Goal: Information Seeking & Learning: Check status

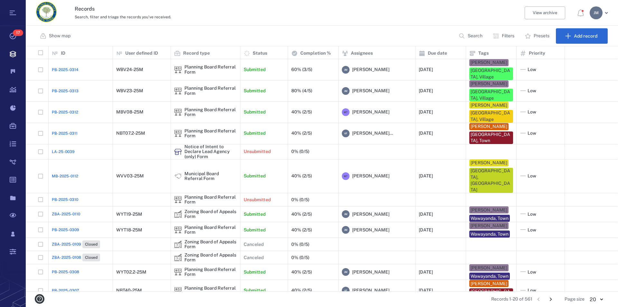
click at [507, 35] on p "Filters" at bounding box center [507, 36] width 13 height 6
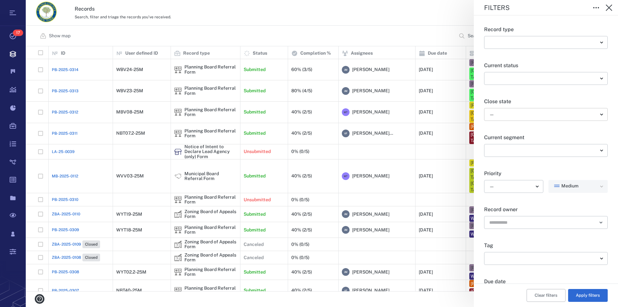
click at [509, 111] on body "Tasks 17 Records Boards Dashboard Reports Record types Guide steps Rules Form b…" at bounding box center [309, 153] width 618 height 307
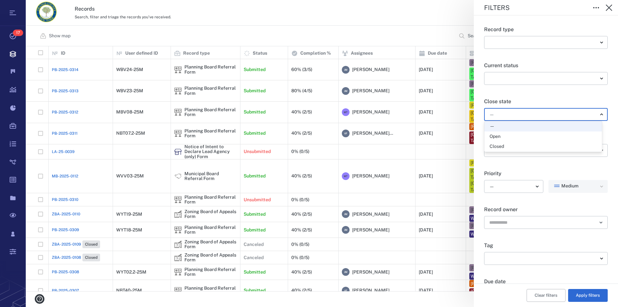
click at [503, 134] on div "Open" at bounding box center [542, 136] width 107 height 6
type input "*****"
click at [576, 293] on button "Apply filters" at bounding box center [588, 295] width 40 height 13
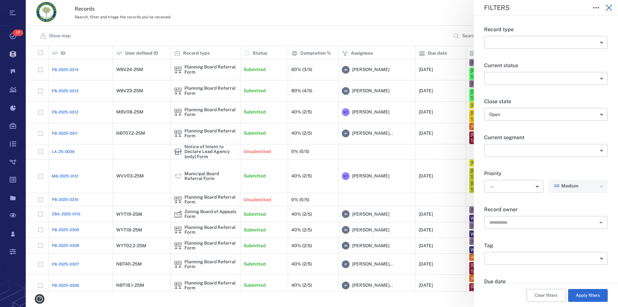
click at [608, 6] on icon "button" at bounding box center [609, 8] width 8 height 8
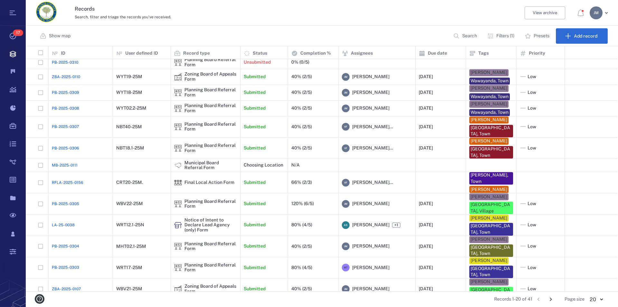
scroll to position [127, 0]
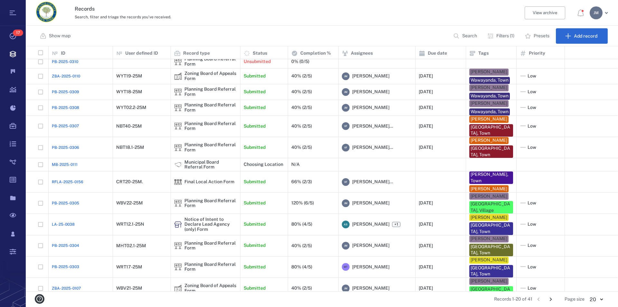
click at [550, 298] on icon "Go to next page" at bounding box center [550, 300] width 2 height 4
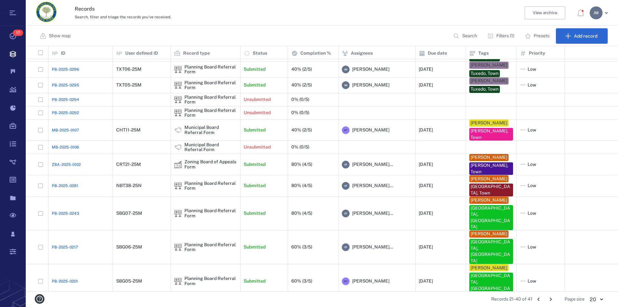
scroll to position [0, 0]
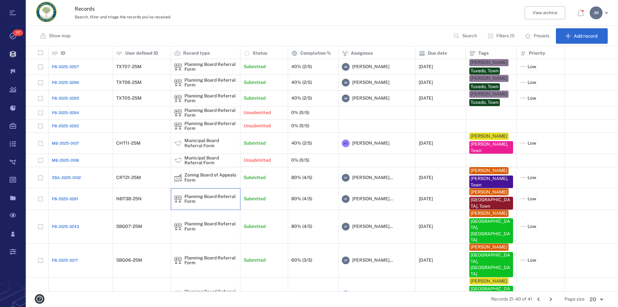
click at [188, 194] on div "Planning Board Referral Form" at bounding box center [210, 199] width 52 height 10
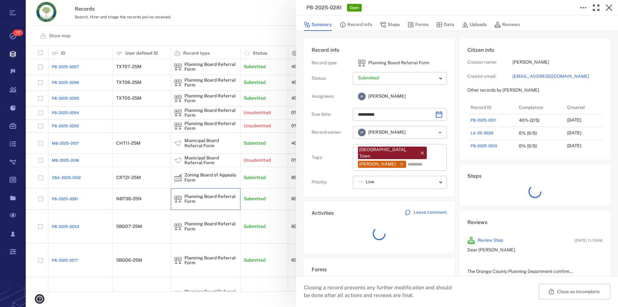
scroll to position [6, 6]
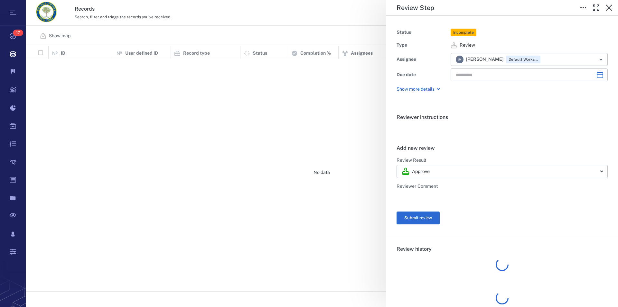
type input "**********"
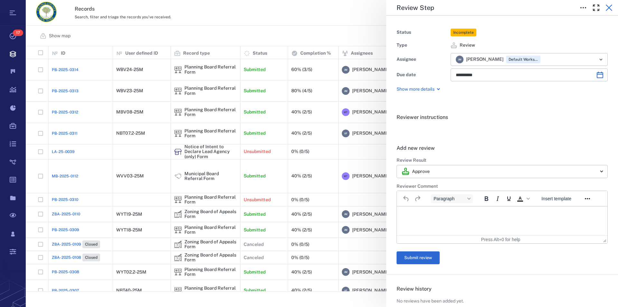
click at [607, 10] on icon "button" at bounding box center [608, 8] width 6 height 6
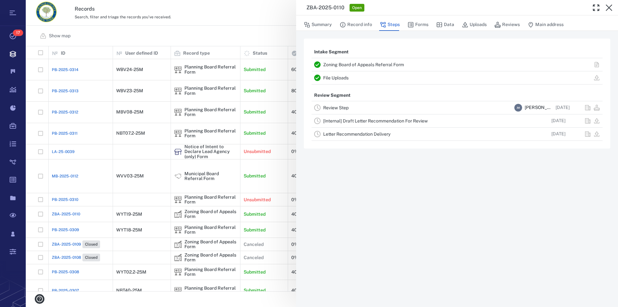
click at [365, 64] on link "Zoning Board of Appeals Referral Form" at bounding box center [363, 64] width 81 height 5
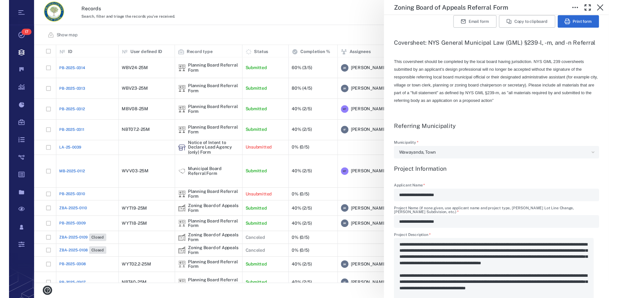
scroll to position [147, 0]
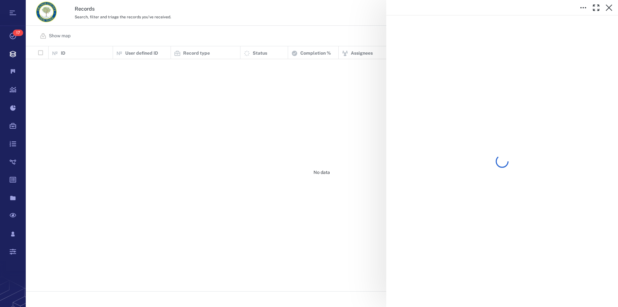
scroll to position [240, 586]
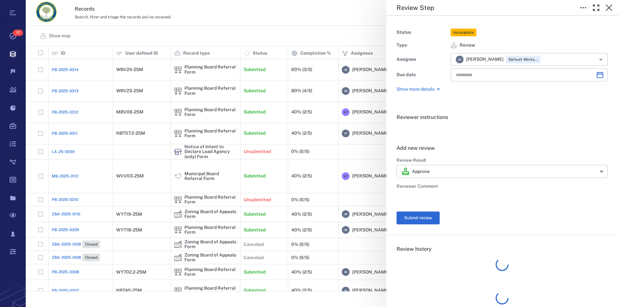
type input "**********"
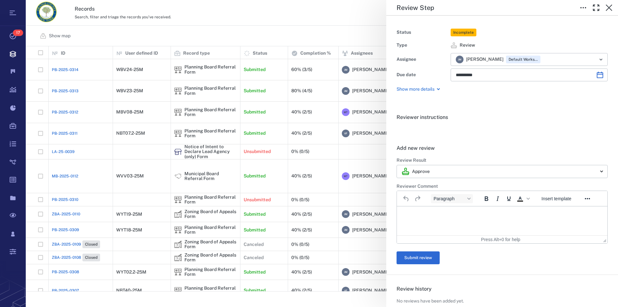
scroll to position [0, 0]
click at [608, 8] on icon "button" at bounding box center [608, 8] width 6 height 6
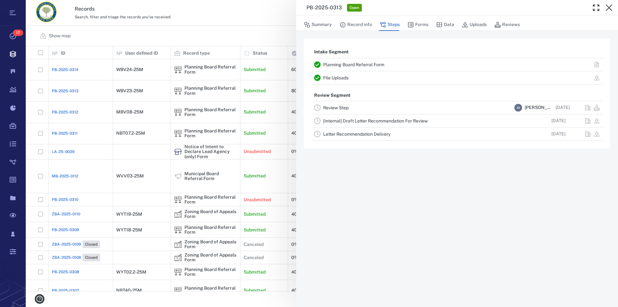
click at [351, 65] on link "Planning Board Referral Form" at bounding box center [353, 64] width 61 height 5
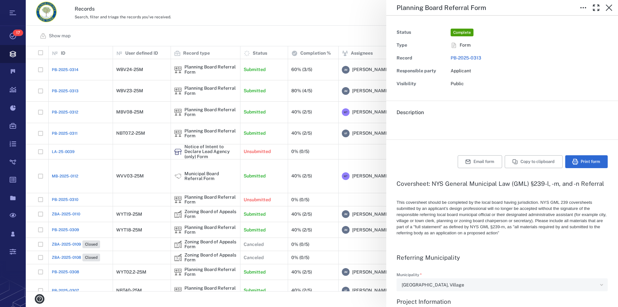
type input "**********"
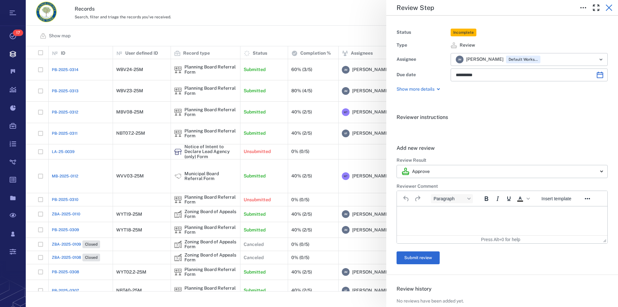
click at [609, 8] on icon "button" at bounding box center [608, 8] width 6 height 6
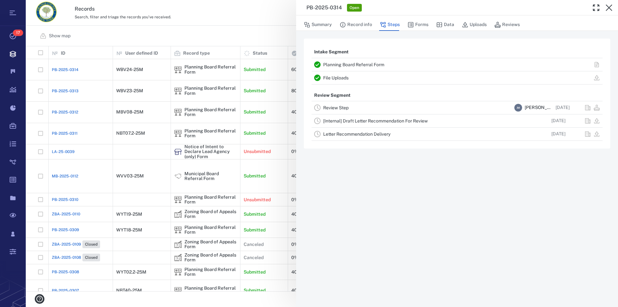
click at [342, 63] on link "Planning Board Referral Form" at bounding box center [353, 64] width 61 height 5
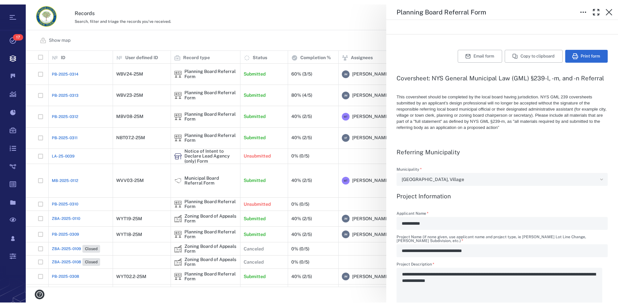
scroll to position [240, 586]
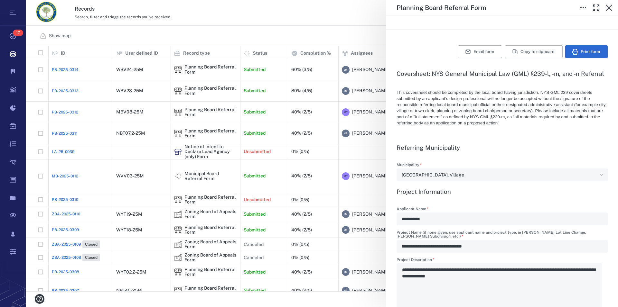
type textarea "*"
